Goal: Transaction & Acquisition: Purchase product/service

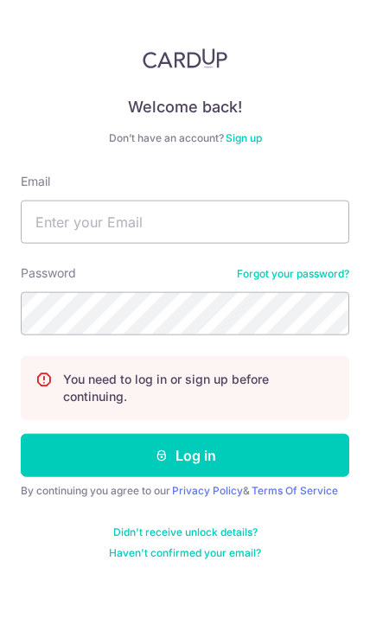
scroll to position [41, 0]
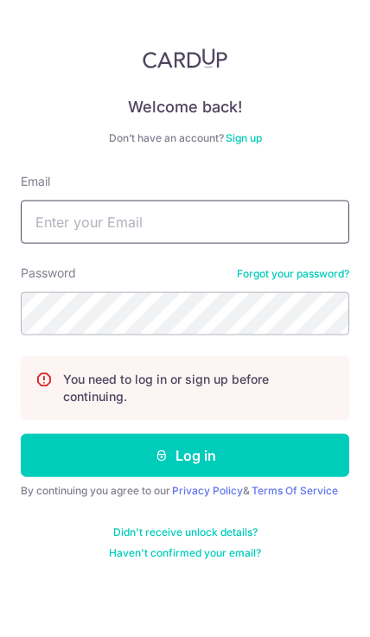
type input "lsmeddie@yahoo.com.sg"
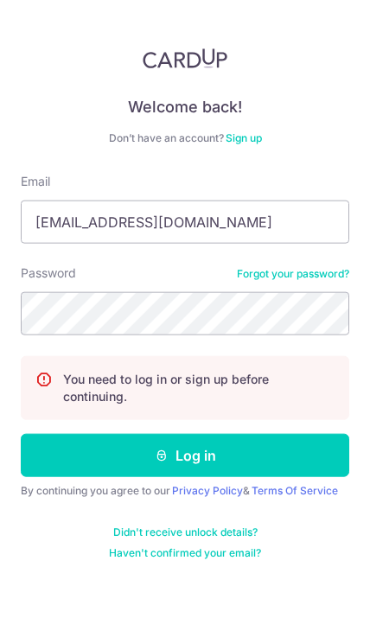
click at [185, 434] on button "Log in" at bounding box center [185, 455] width 329 height 43
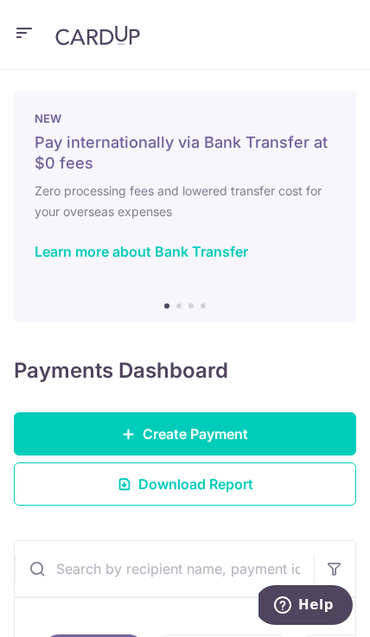
click at [80, 426] on link "Create Payment" at bounding box center [185, 433] width 342 height 43
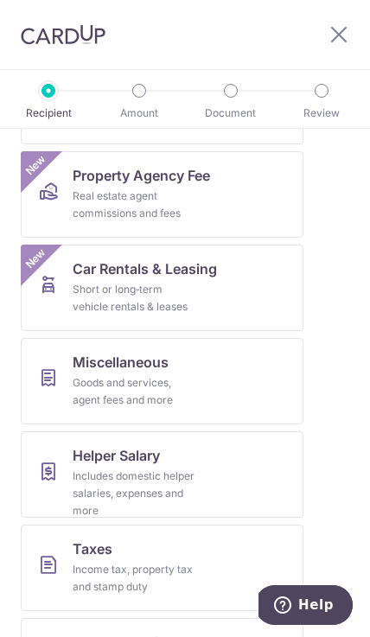
scroll to position [829, 0]
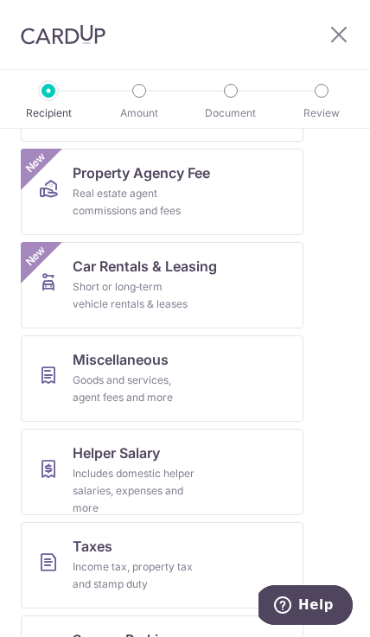
click at [70, 396] on link "Miscellaneous Goods and services, agent fees and more" at bounding box center [162, 379] width 283 height 86
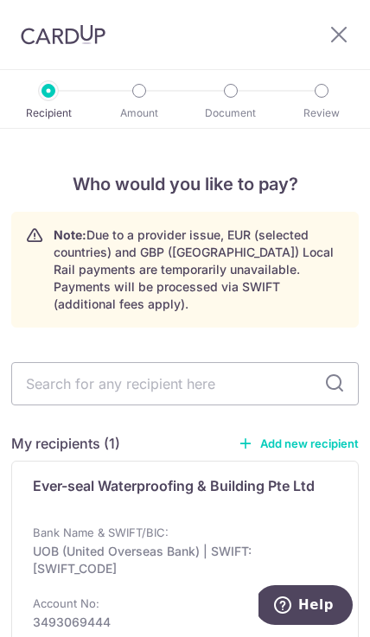
click at [341, 474] on div "Ever-seal Waterproofing & Building Pte Ltd Bank Name & SWIFT/BIC: UOB (United O…" at bounding box center [185, 578] width 348 height 234
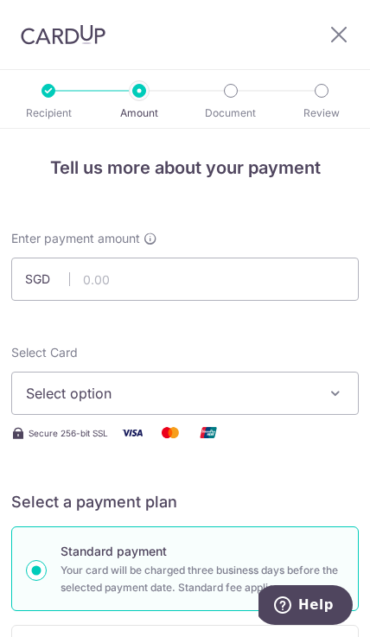
scroll to position [20, 0]
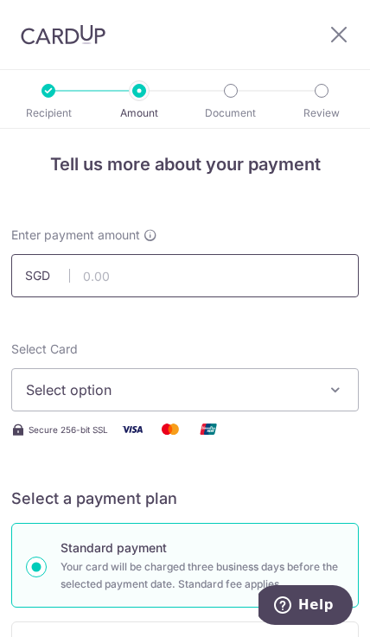
click at [329, 280] on input "text" at bounding box center [185, 275] width 348 height 43
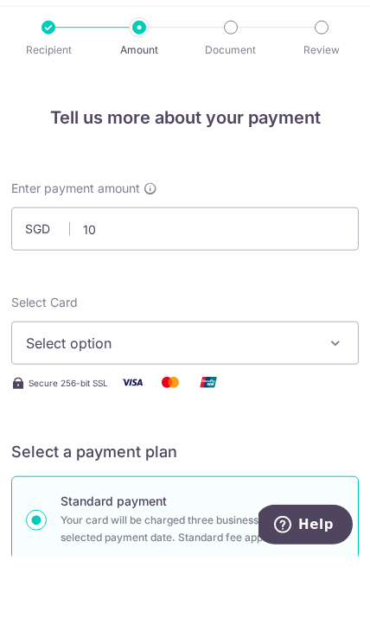
click at [294, 413] on span "Select option" at bounding box center [173, 423] width 294 height 21
type input "10.00"
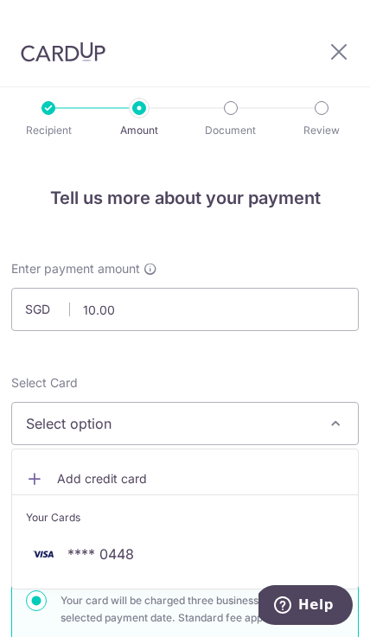
click at [81, 544] on span "**** 0448" at bounding box center [100, 554] width 67 height 21
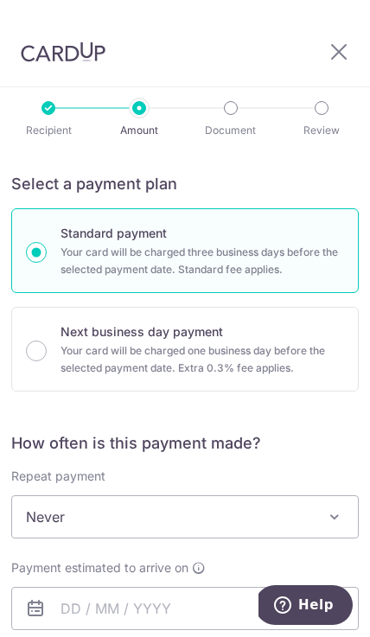
scroll to position [385, 0]
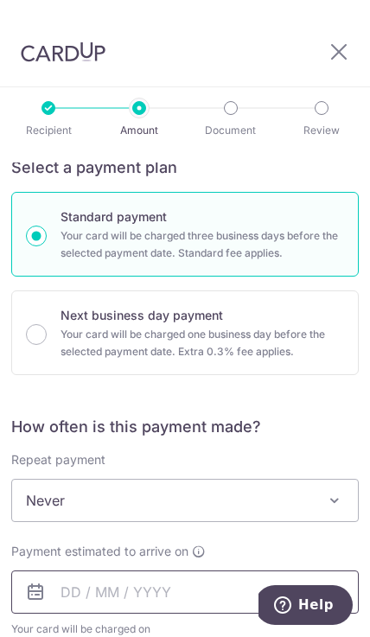
click at [287, 571] on input "text" at bounding box center [185, 592] width 348 height 43
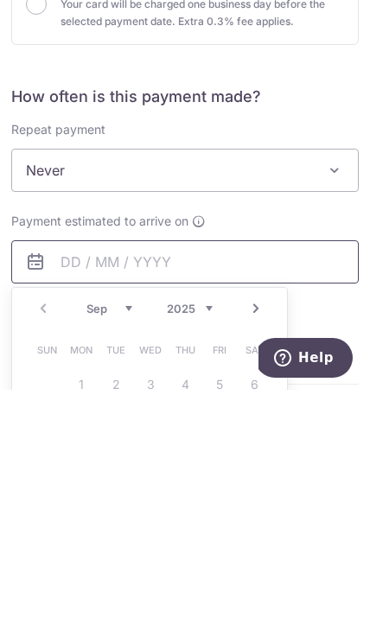
scroll to position [470, 0]
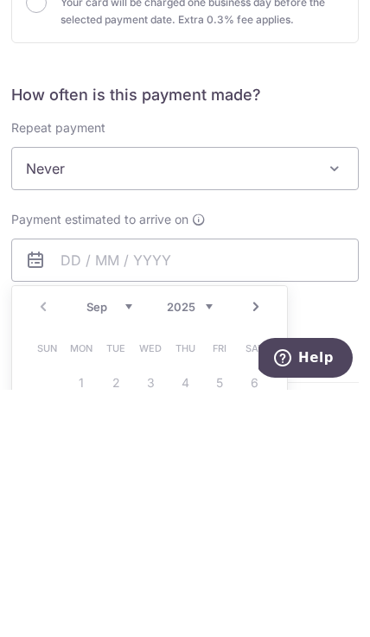
type input "[DATE]"
